Goal: Task Accomplishment & Management: Manage account settings

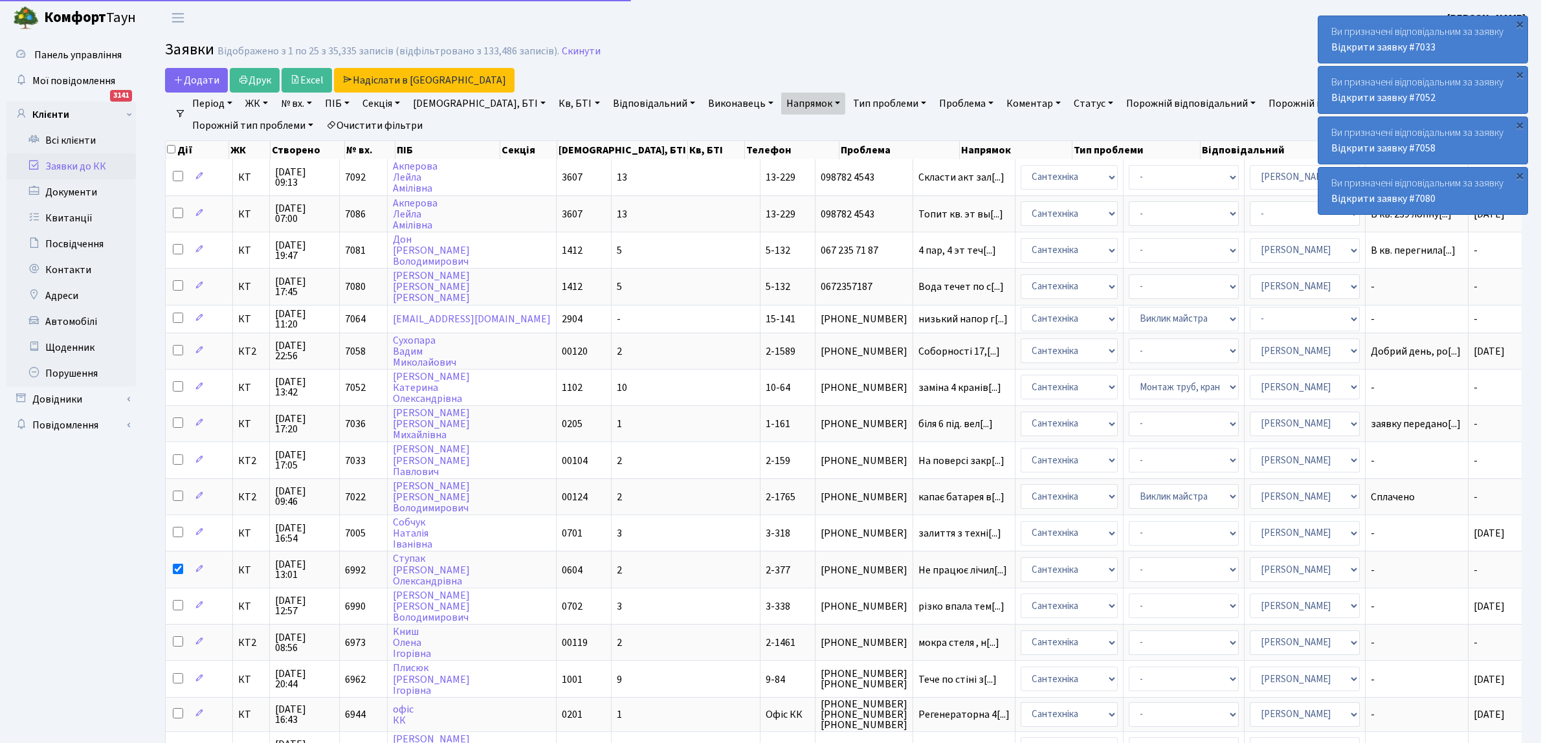
select select "25"
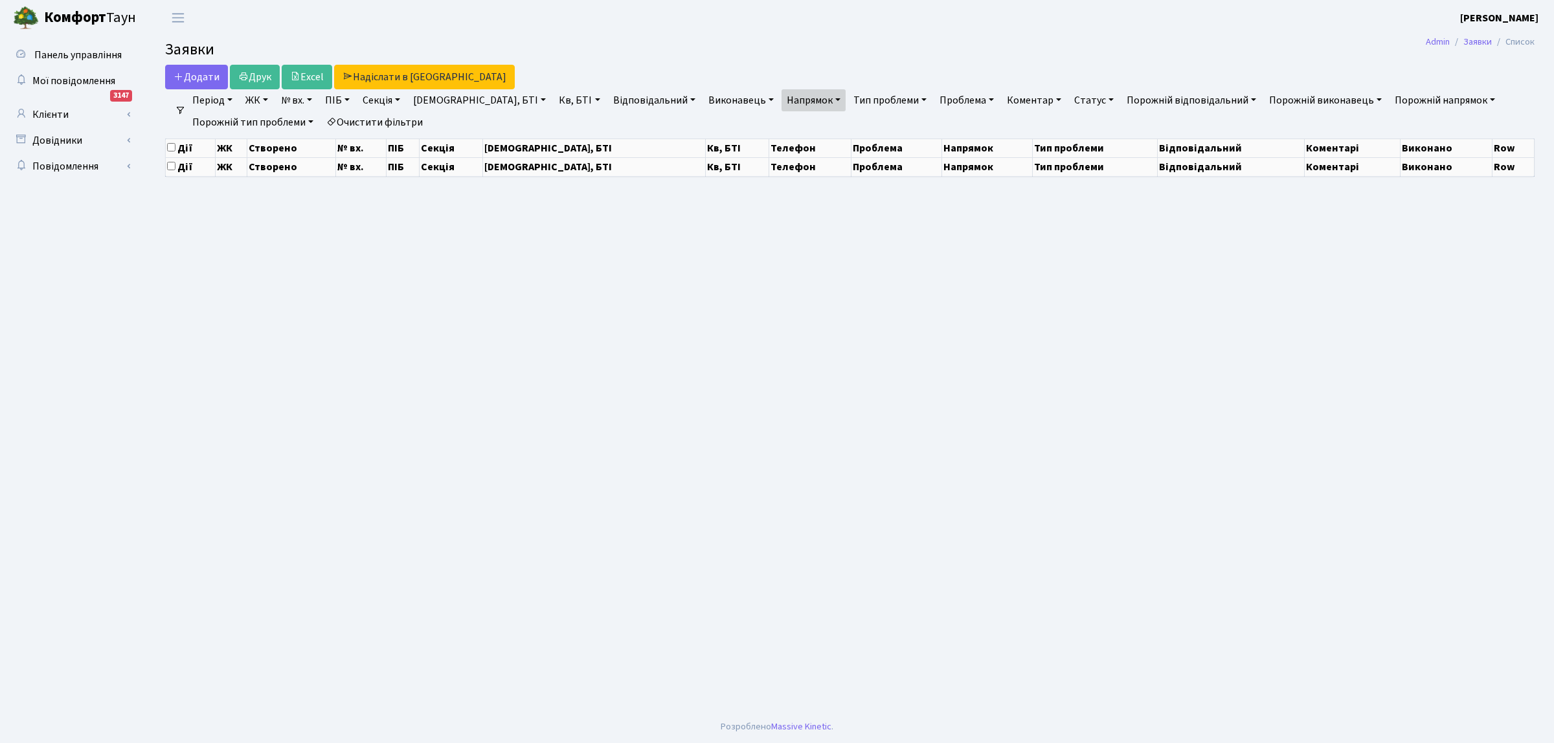
select select "25"
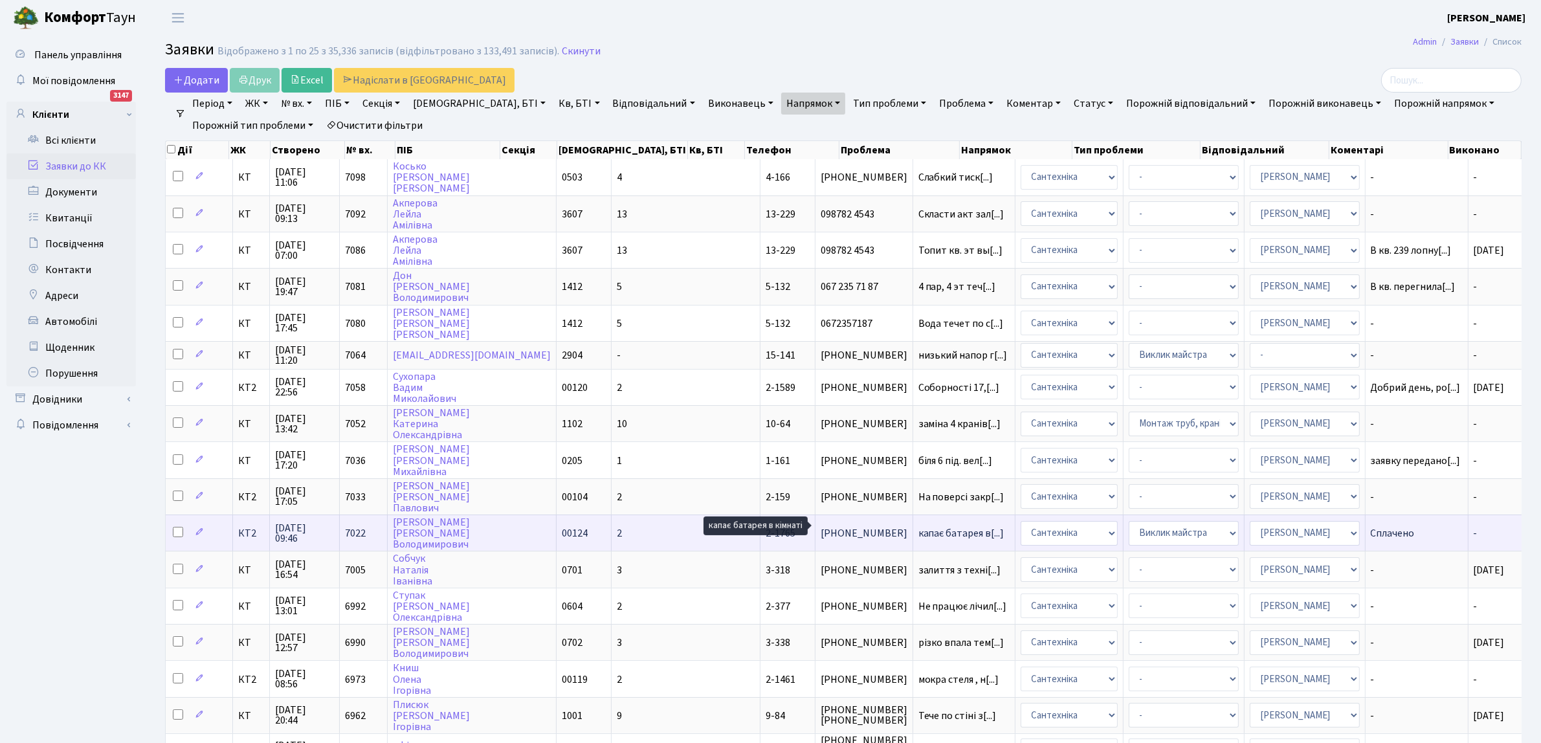
click at [919, 526] on span "капає батарея в[...]" at bounding box center [962, 533] width 86 height 14
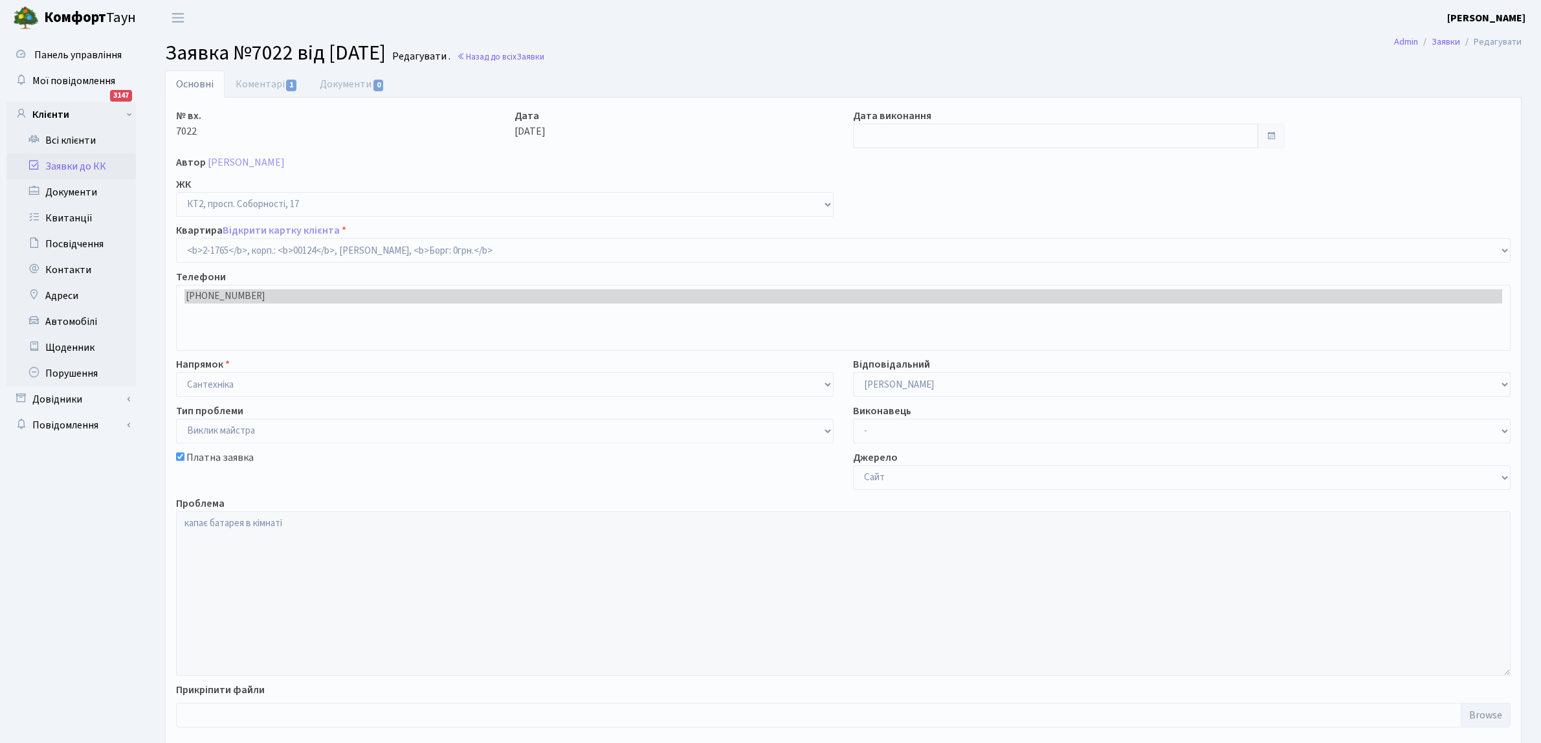
select select "13380"
select select "29"
checkbox input "true"
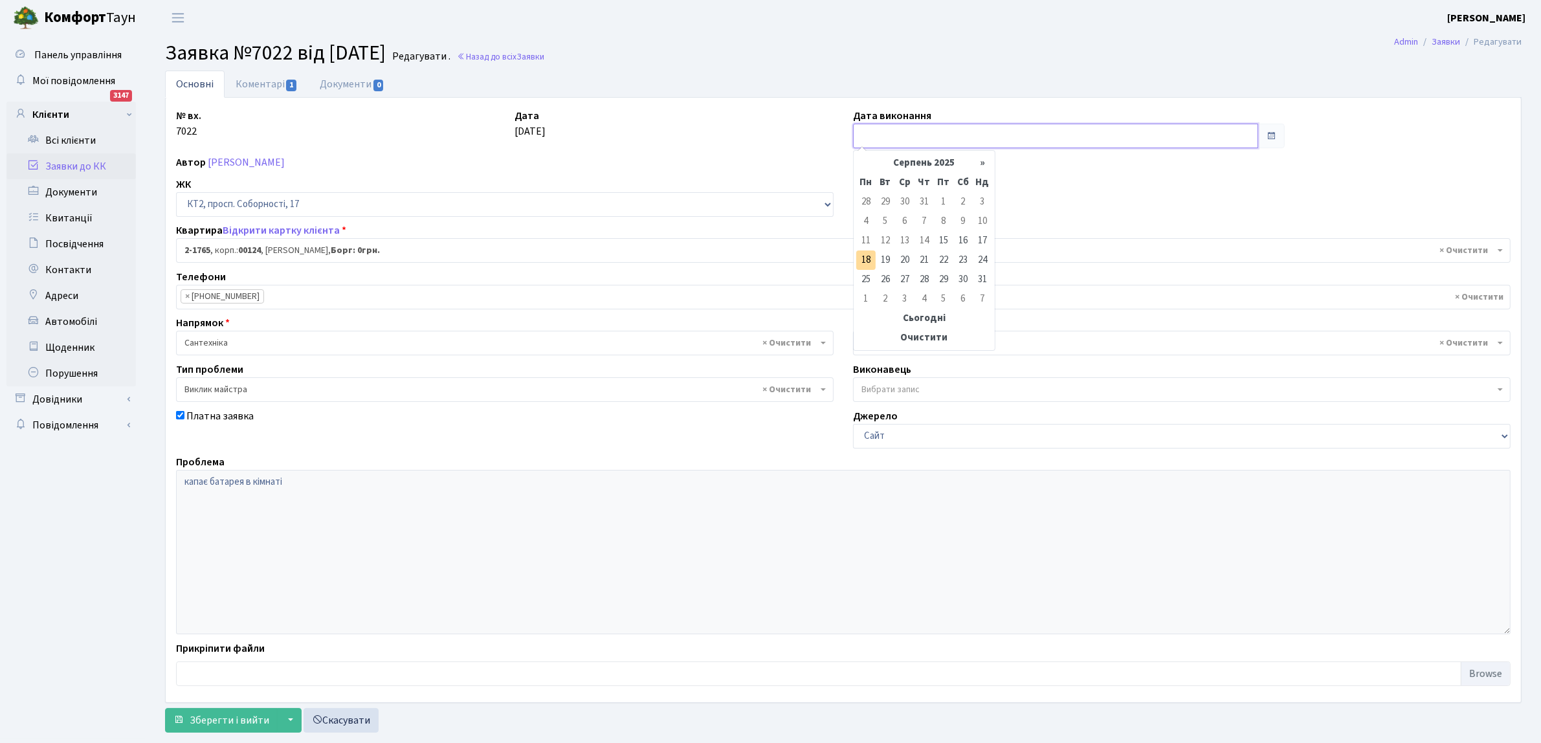
click at [887, 128] on input "text" at bounding box center [1055, 136] width 405 height 25
click at [868, 256] on td "18" at bounding box center [865, 260] width 19 height 19
type input "[DATE]"
click at [246, 721] on span "Зберегти і вийти" at bounding box center [230, 720] width 80 height 14
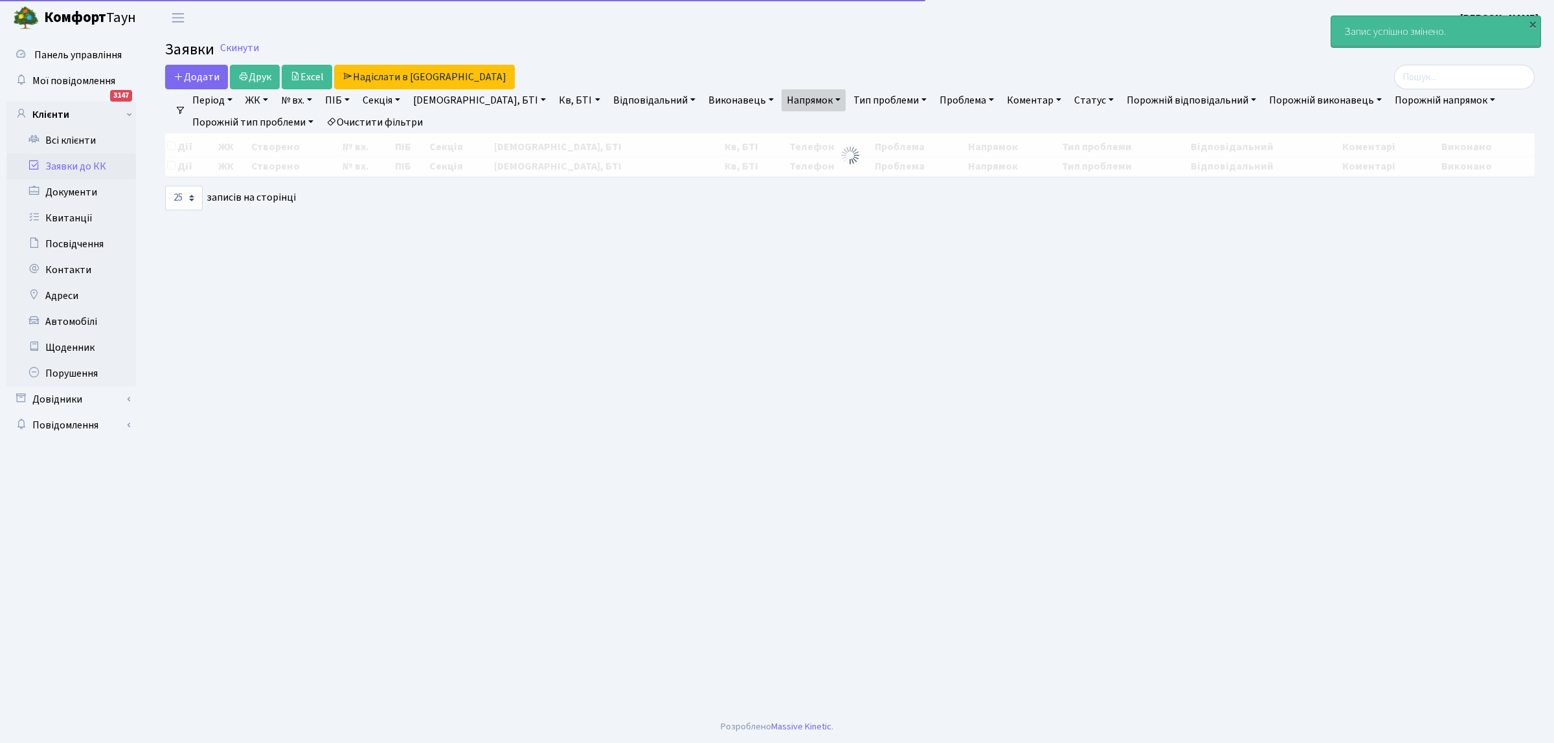
select select "25"
